Goal: Task Accomplishment & Management: Complete application form

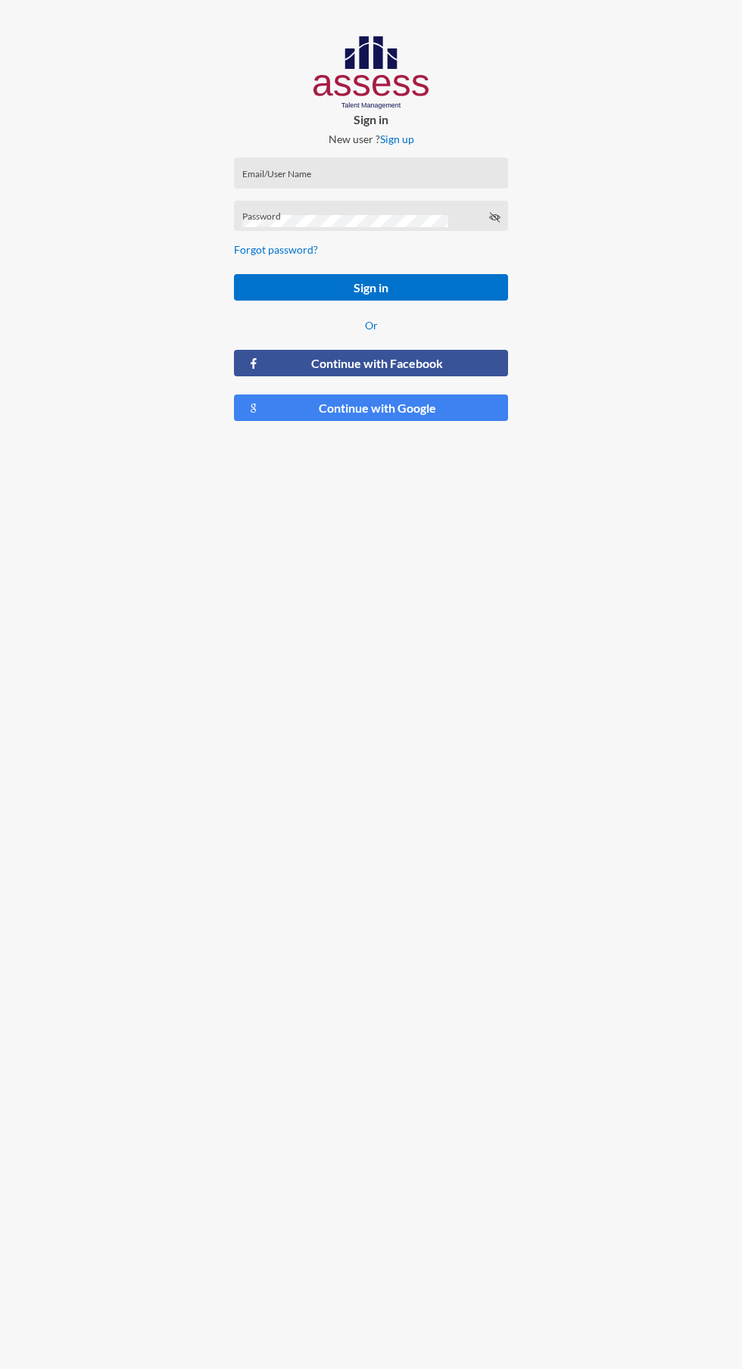
click at [408, 178] on input "Email/User Name" at bounding box center [371, 178] width 258 height 12
type input "[PERSON_NAME][EMAIL_ADDRESS][DOMAIN_NAME]"
click at [234, 274] on button "Sign in" at bounding box center [371, 287] width 274 height 27
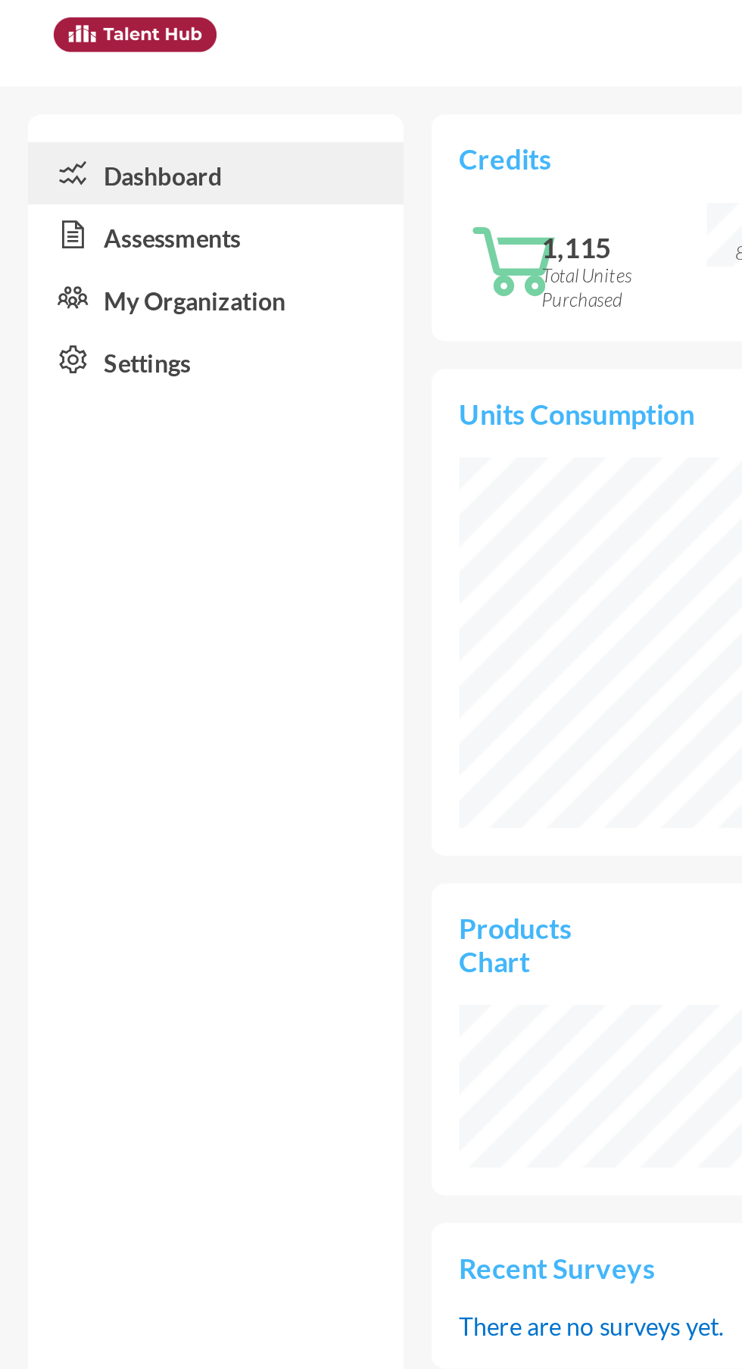
click at [115, 115] on link "Assessments" at bounding box center [94, 102] width 164 height 27
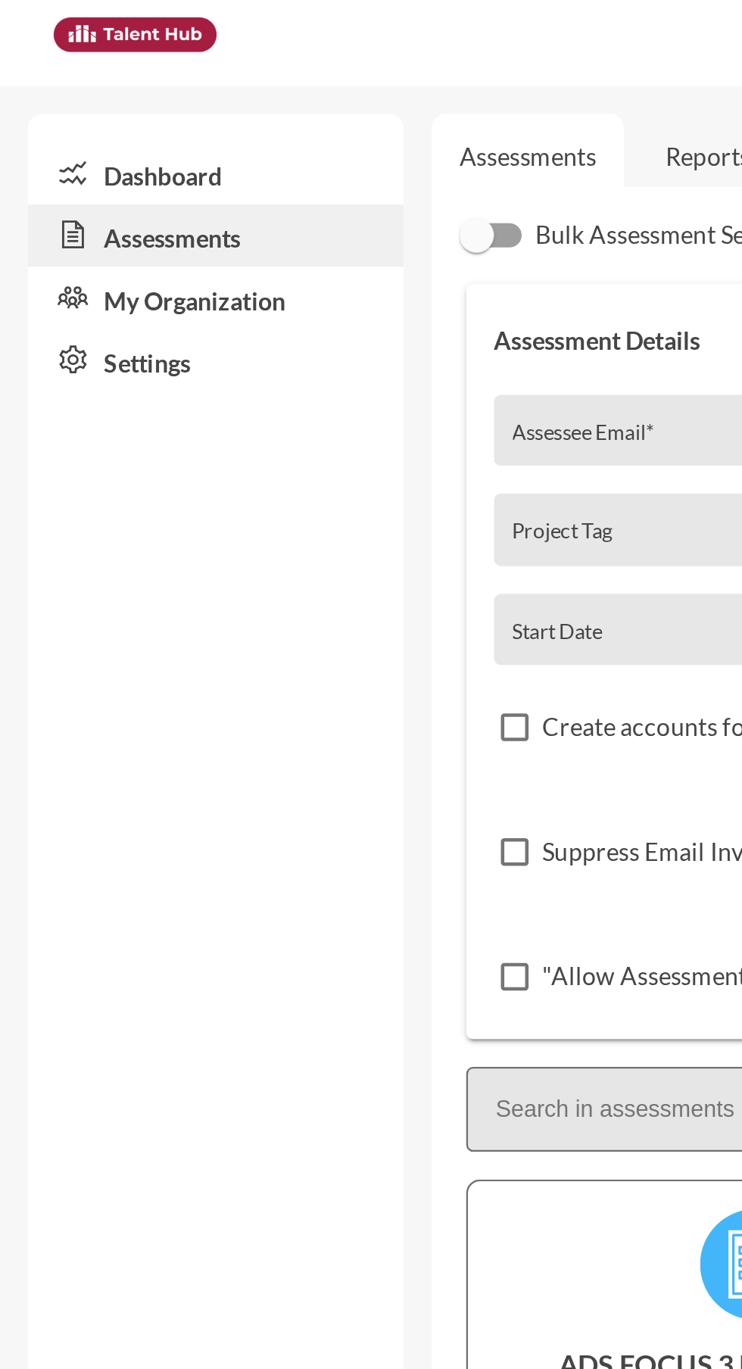
click at [101, 70] on link "Dashboard" at bounding box center [94, 75] width 164 height 27
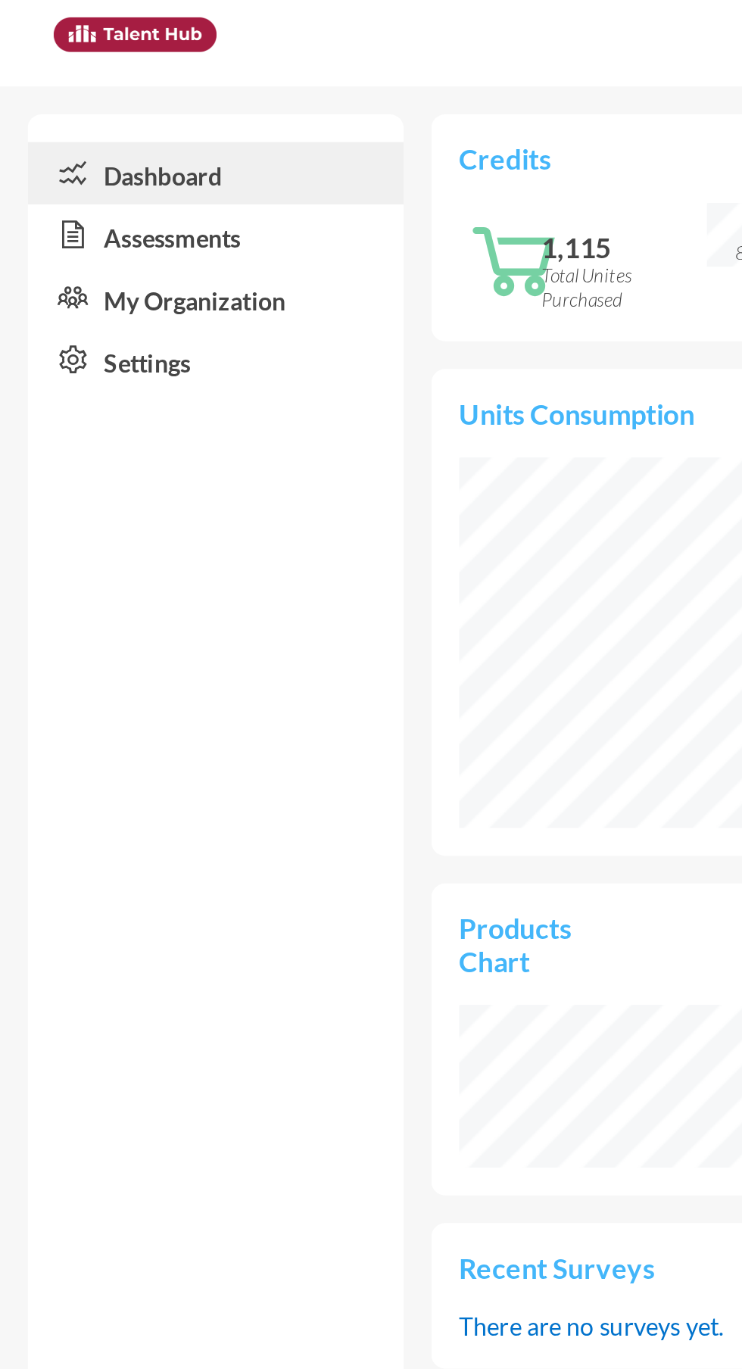
click at [113, 101] on link "Assessments" at bounding box center [94, 102] width 164 height 27
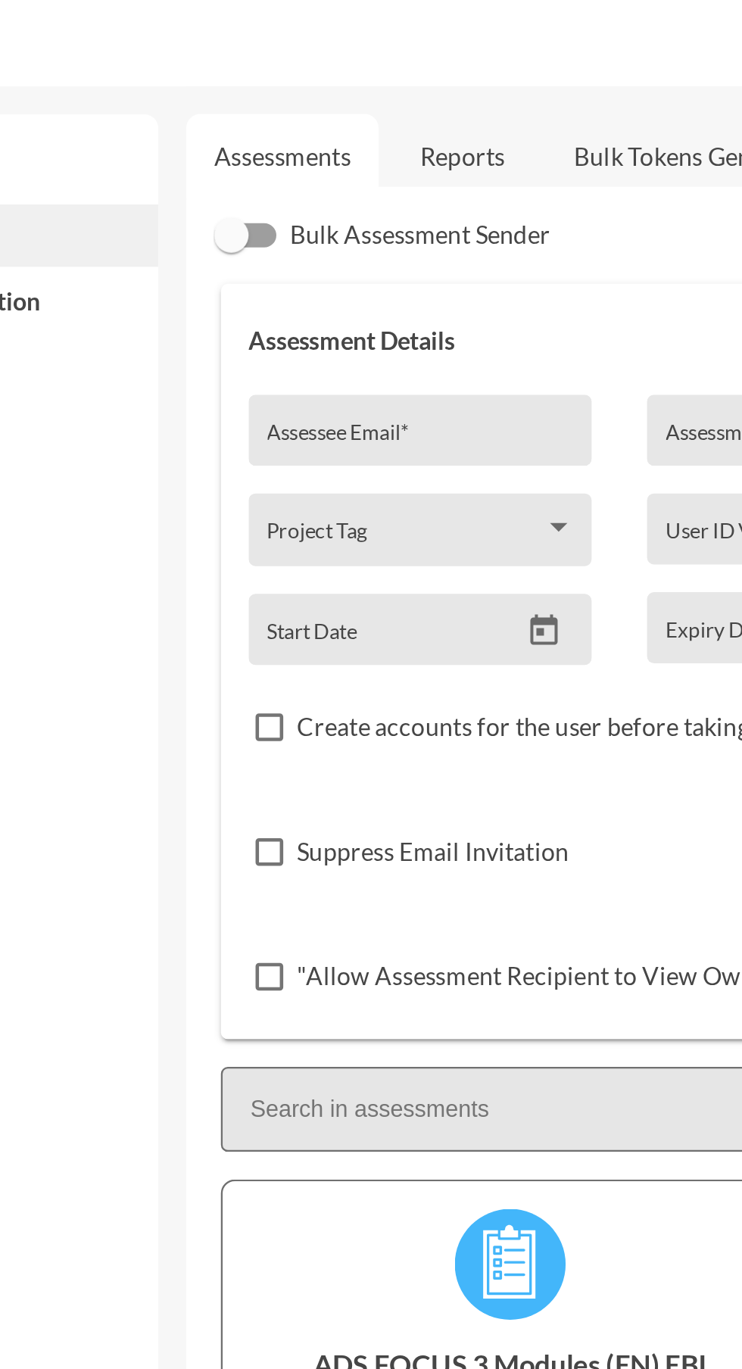
click at [279, 190] on input "Assessee Email *" at bounding box center [291, 194] width 134 height 12
click at [226, 197] on input "[PERSON_NAME][EMAIL_ADDRESS][DOMAIN_NAME]" at bounding box center [291, 194] width 134 height 12
click at [231, 198] on input "[PERSON_NAME][EMAIL_ADDRESS][DOMAIN_NAME]" at bounding box center [291, 194] width 134 height 12
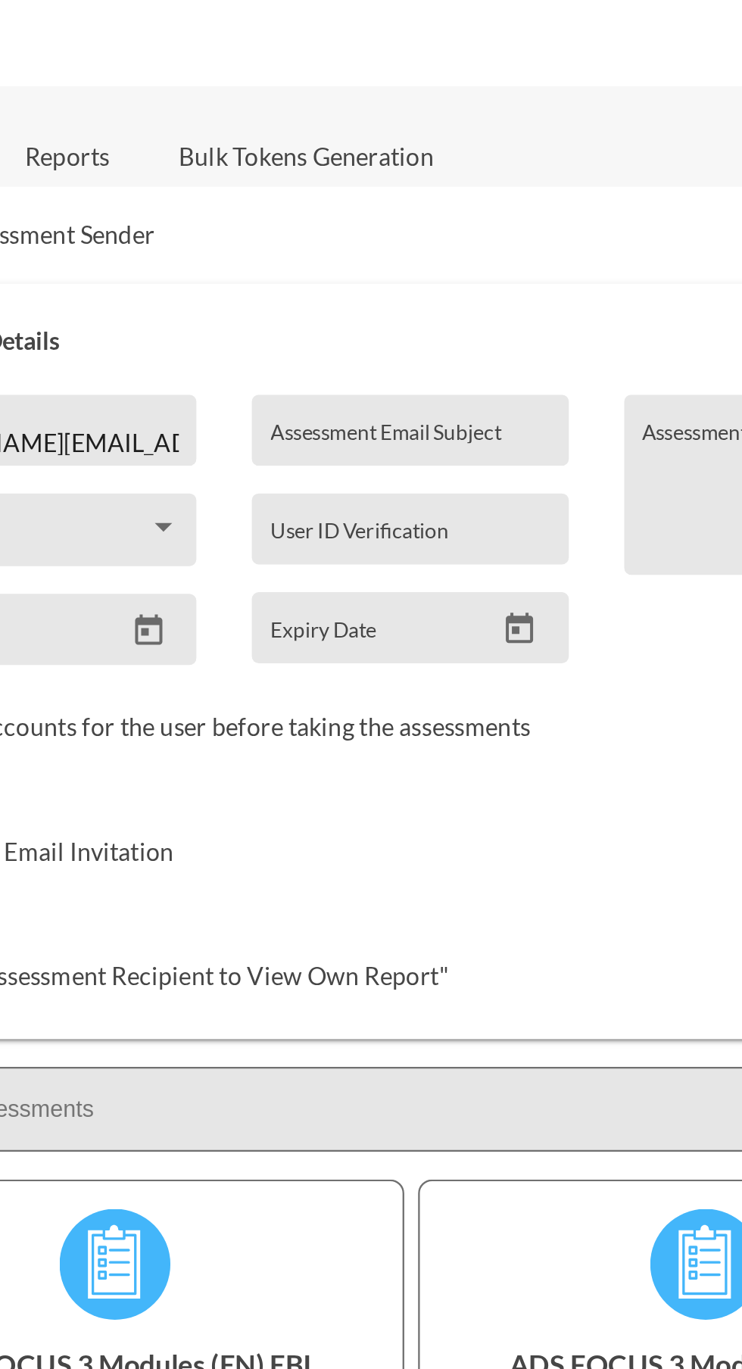
type input "[PERSON_NAME][EMAIL_ADDRESS][DOMAIN_NAME]"
click at [454, 191] on input "Assessment Email Subject" at bounding box center [459, 194] width 122 height 12
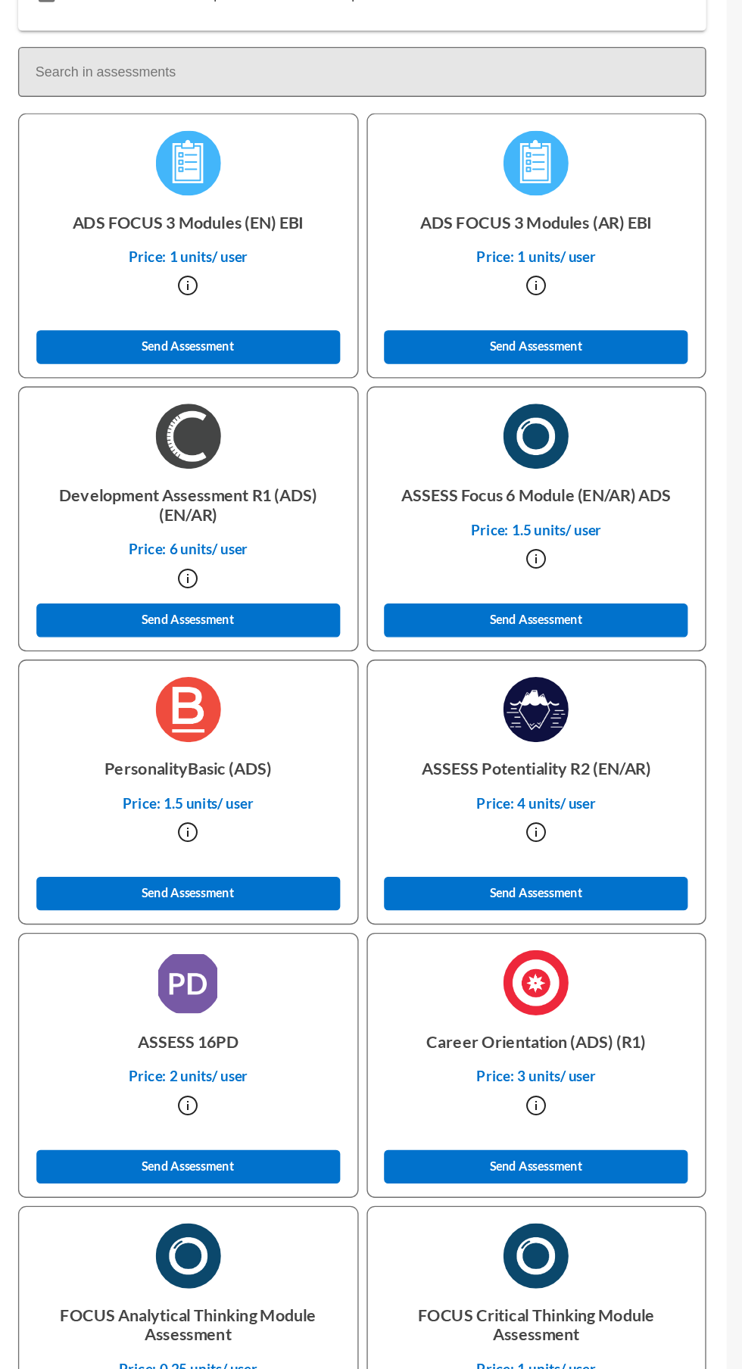
type input "Shaimaa Focus"
click at [524, 553] on button "Send Assessment" at bounding box center [588, 554] width 226 height 25
